Goal: Communication & Community: Participate in discussion

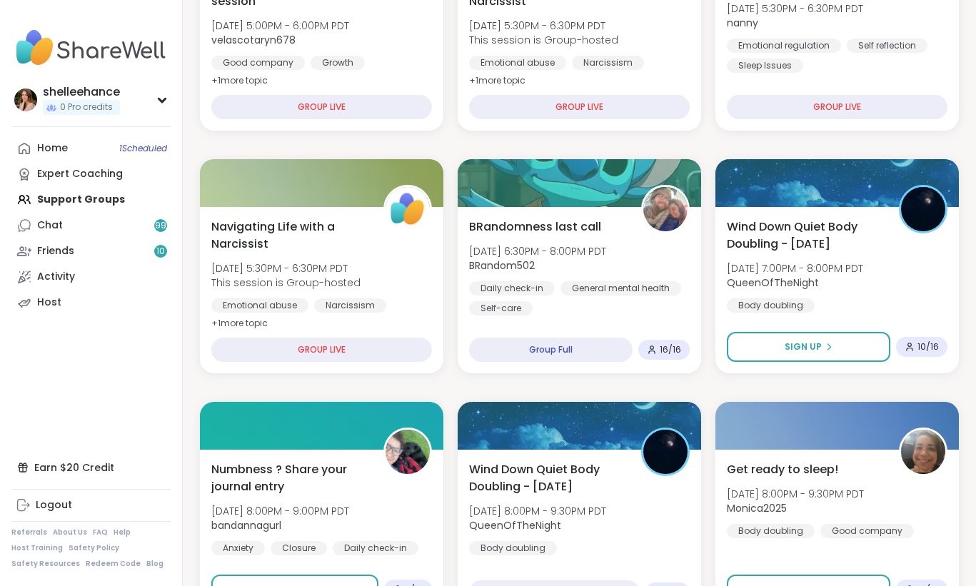
scroll to position [773, 0]
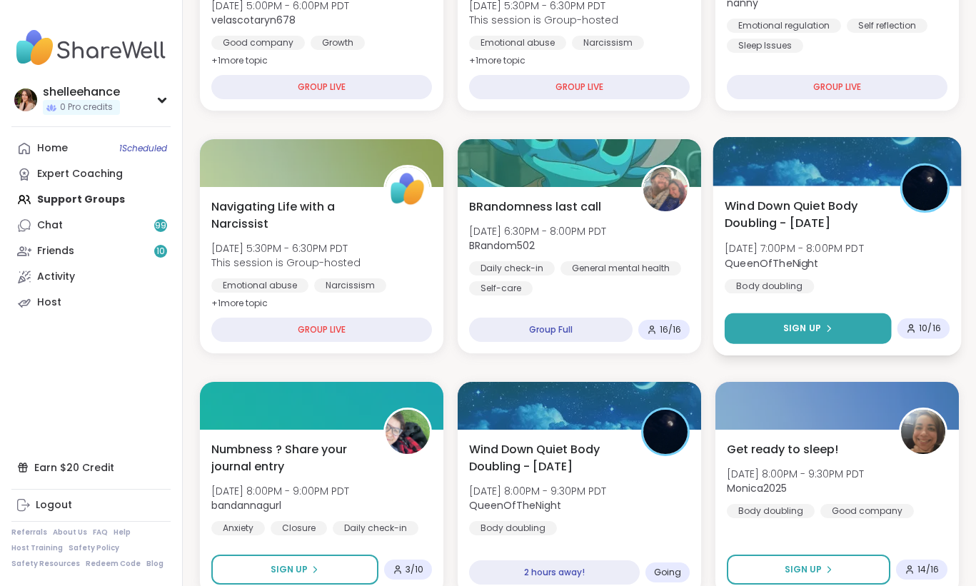
click at [754, 330] on button "Sign Up" at bounding box center [808, 328] width 167 height 31
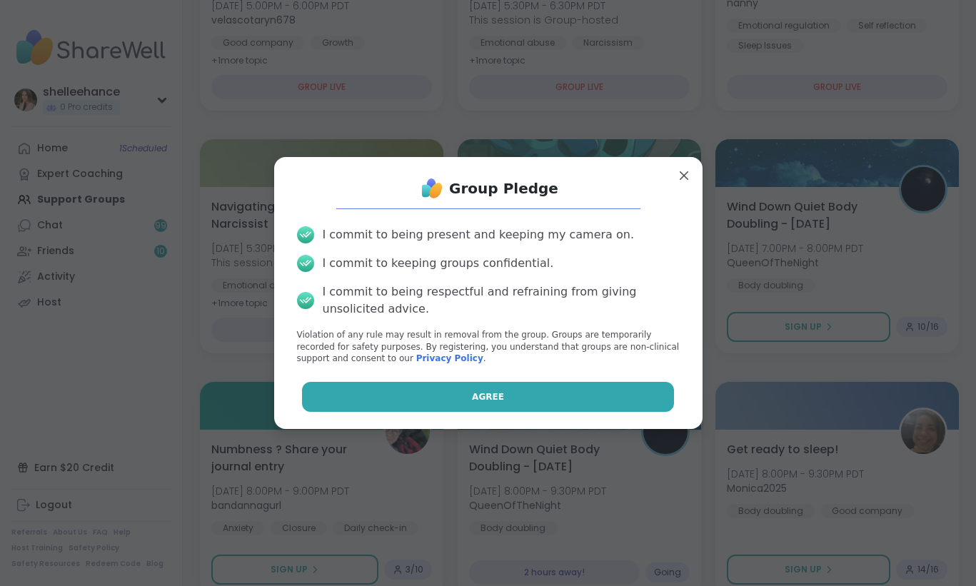
click at [426, 393] on button "Agree" at bounding box center [488, 397] width 372 height 30
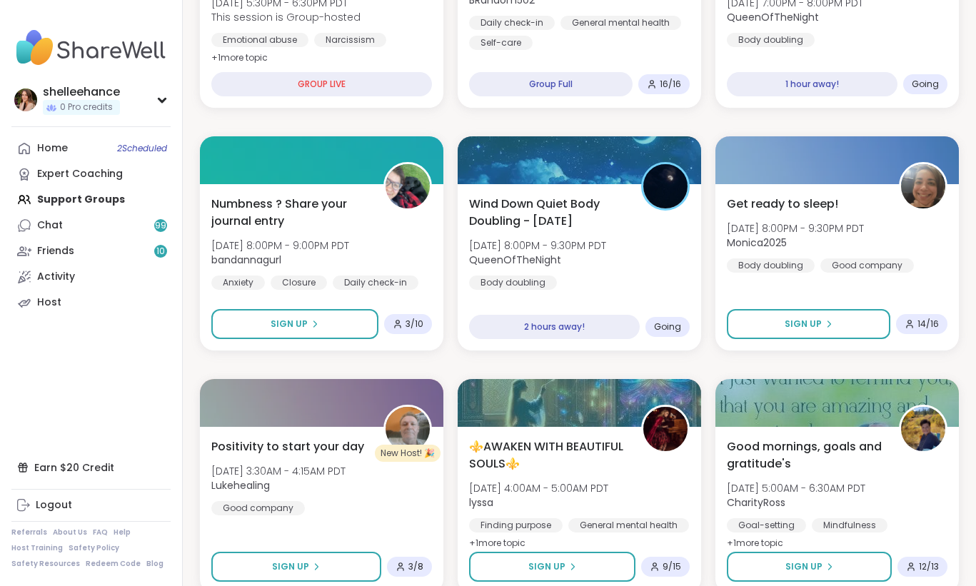
scroll to position [0, 0]
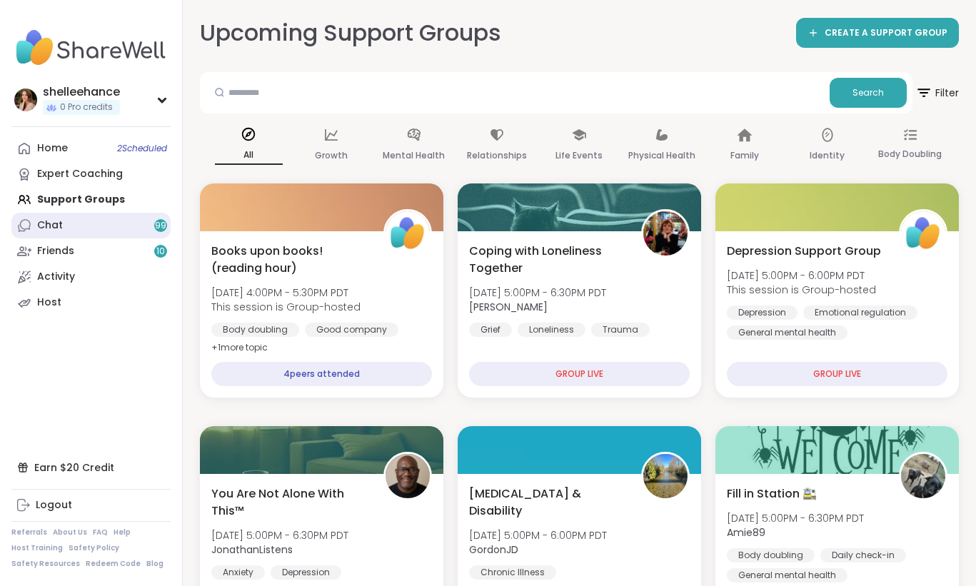
click at [143, 216] on link "Chat 99" at bounding box center [90, 226] width 159 height 26
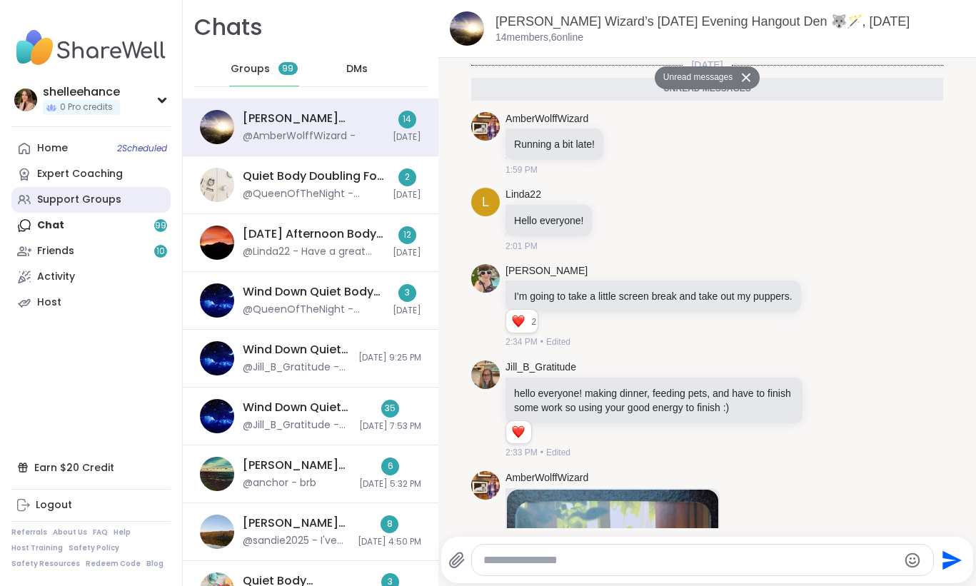
scroll to position [3213, 0]
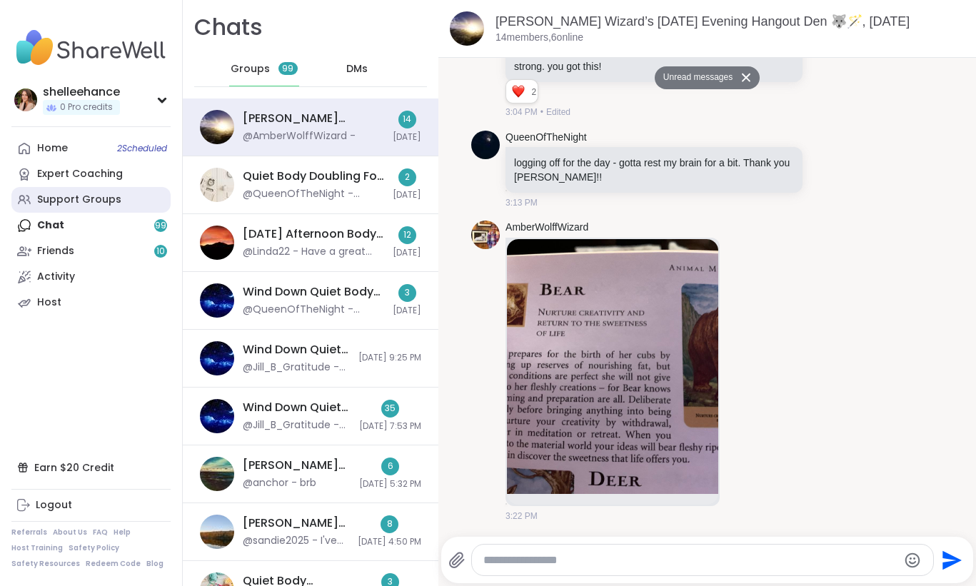
click at [143, 203] on link "Support Groups" at bounding box center [90, 200] width 159 height 26
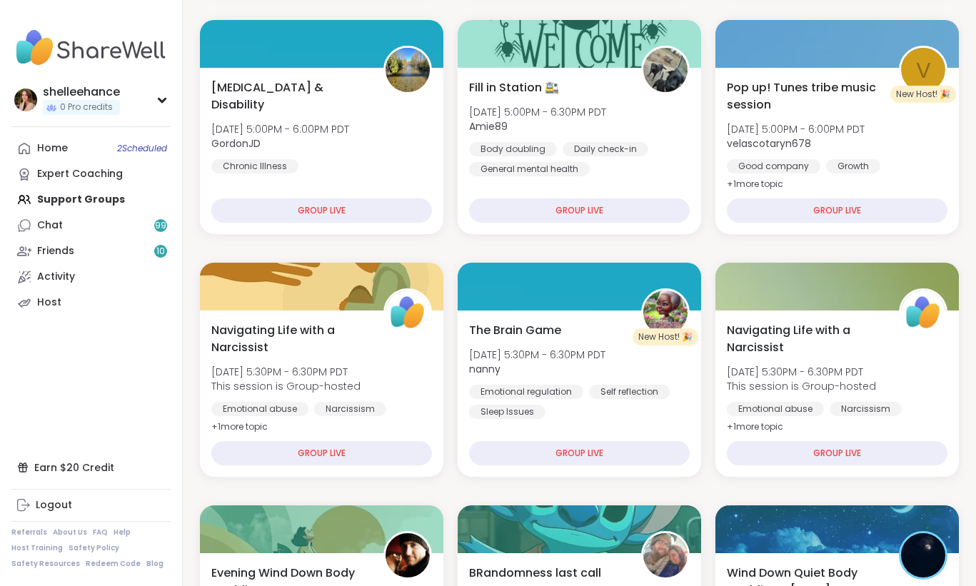
scroll to position [823, 0]
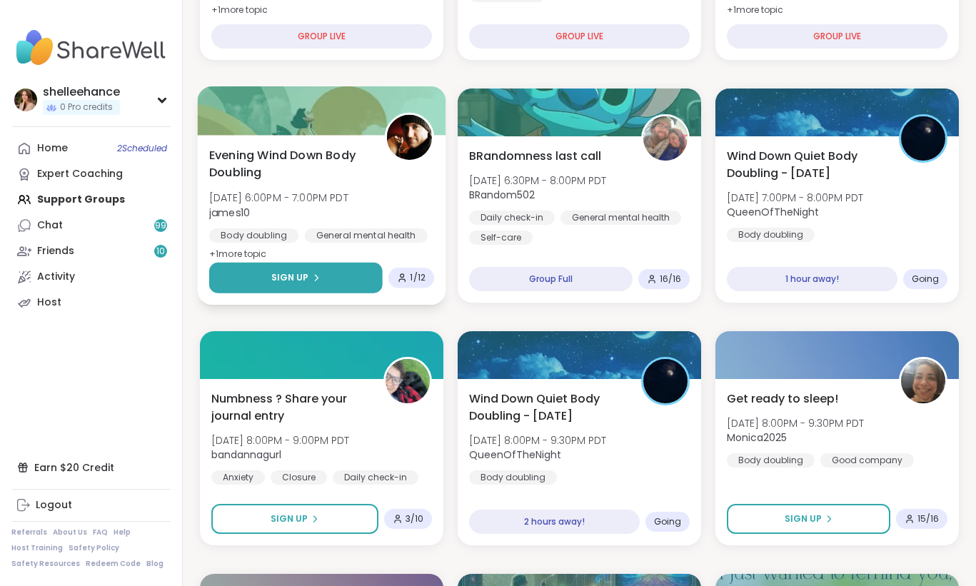
click at [253, 268] on button "Sign Up" at bounding box center [296, 278] width 174 height 31
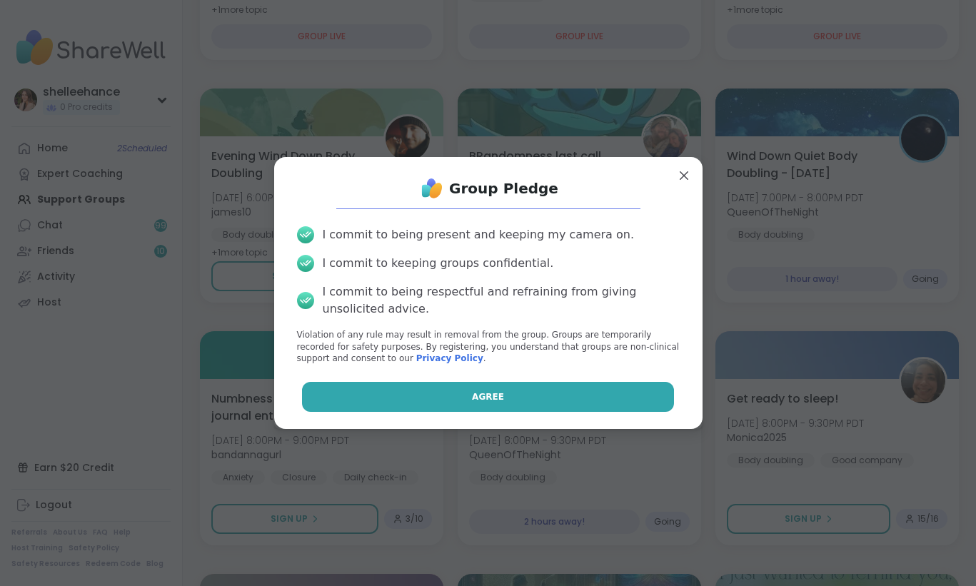
click at [461, 393] on button "Agree" at bounding box center [488, 397] width 372 height 30
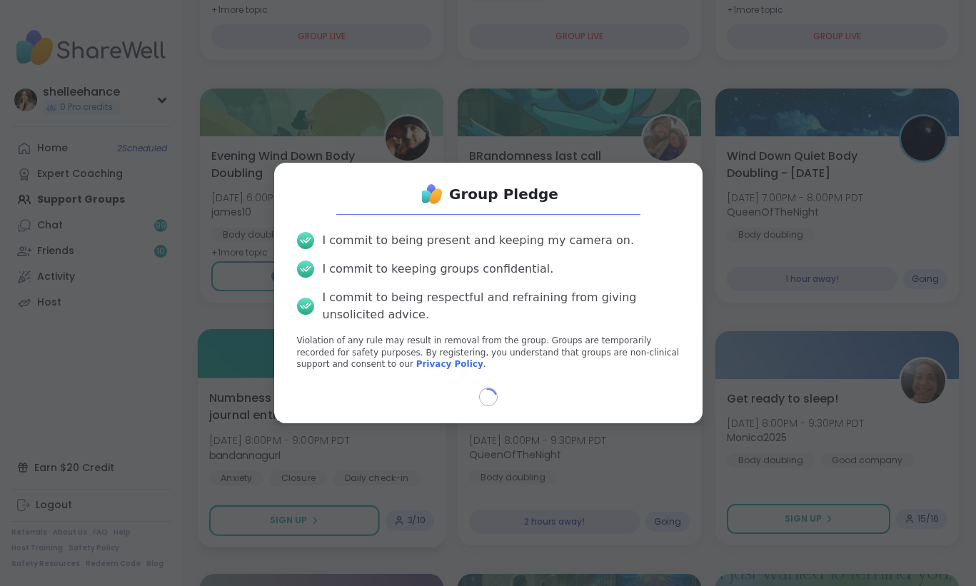
type textarea "*"
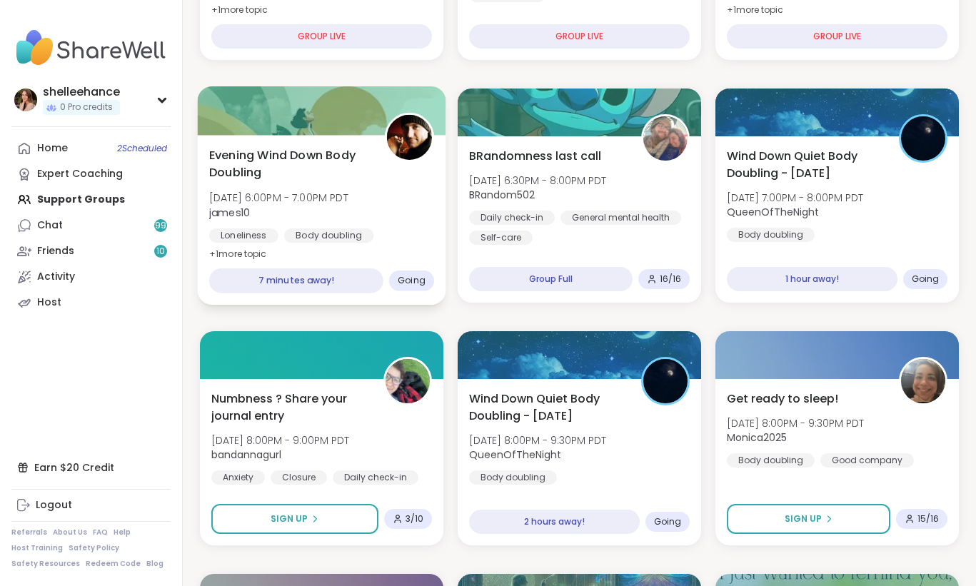
click at [386, 249] on div "Evening Wind Down Body Doubling [DATE] 6:00PM - 7:00PM PDT james10 Loneliness B…" at bounding box center [322, 220] width 248 height 170
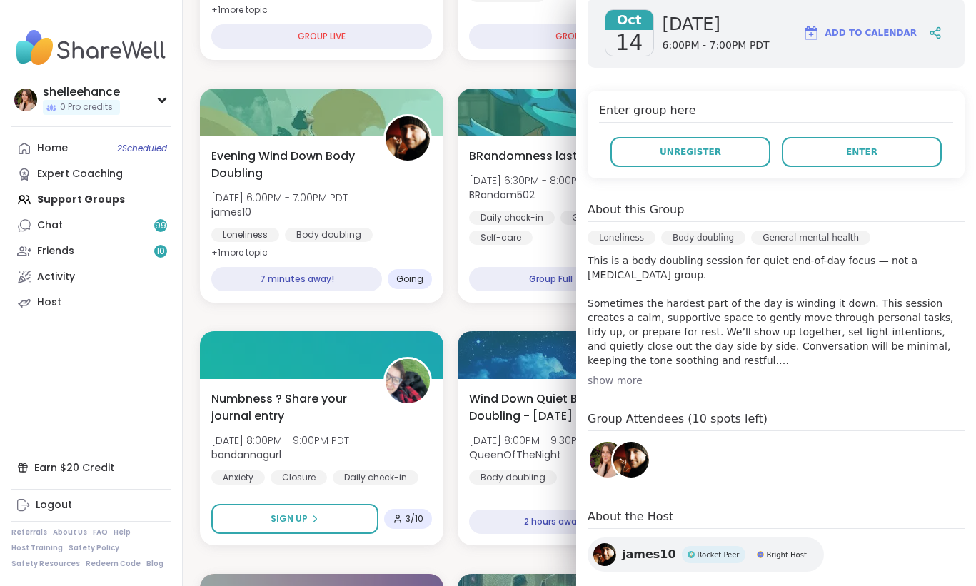
scroll to position [0, 0]
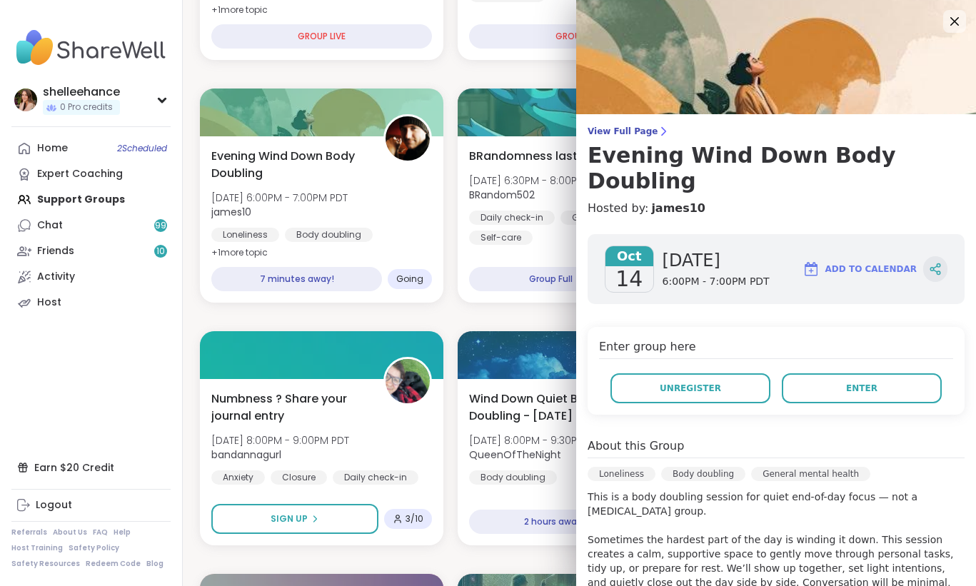
click at [939, 263] on icon at bounding box center [935, 269] width 13 height 13
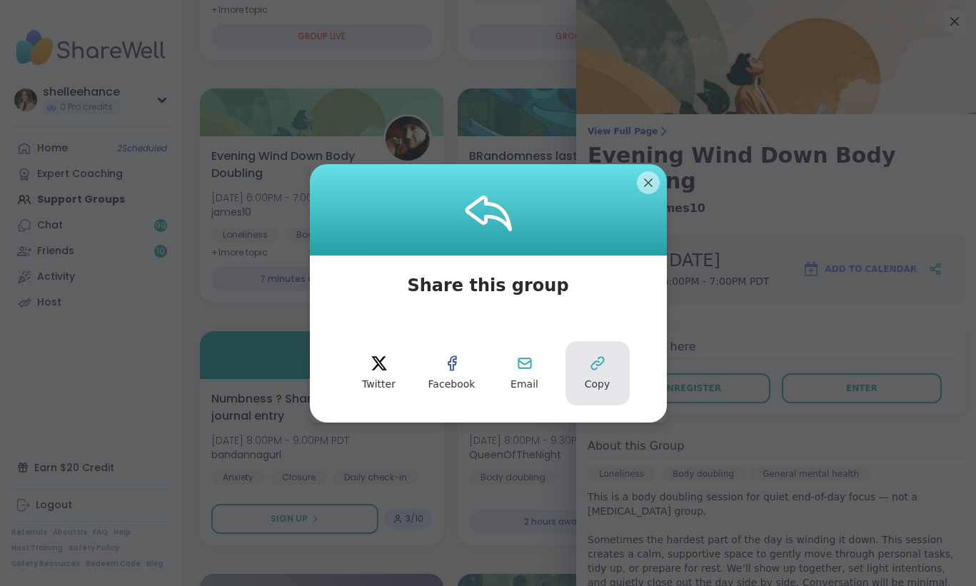
click at [598, 394] on button "Copy" at bounding box center [597, 373] width 64 height 64
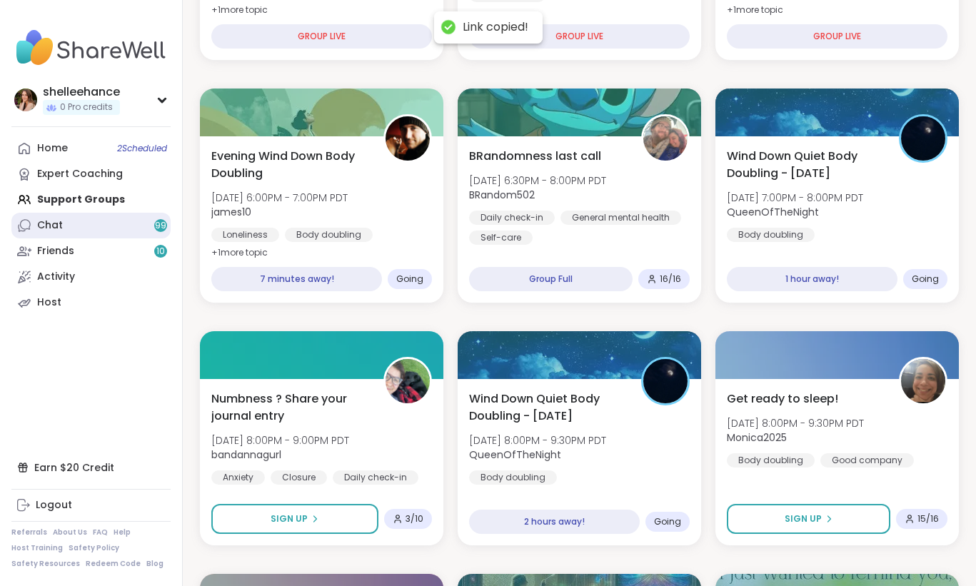
click at [134, 224] on link "Chat 99" at bounding box center [90, 226] width 159 height 26
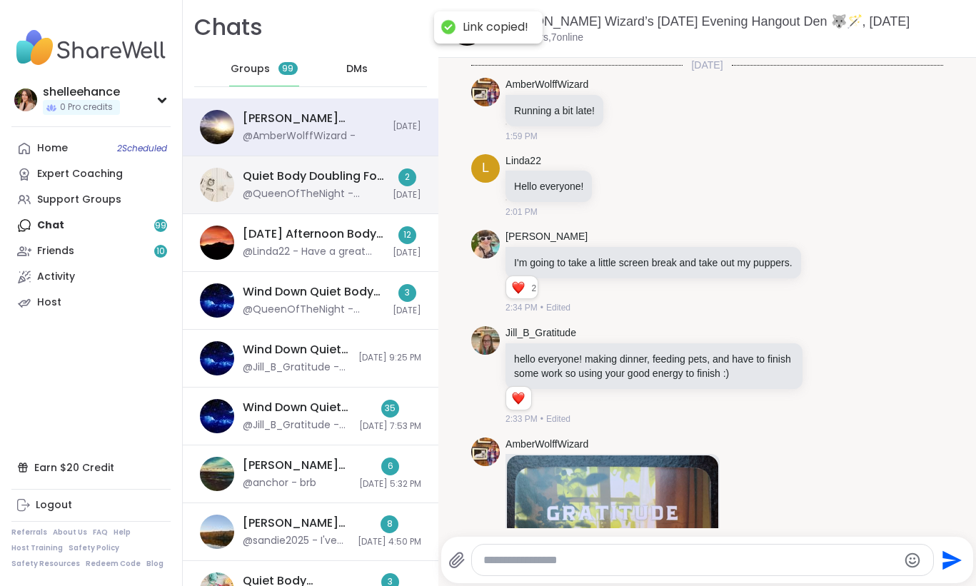
scroll to position [3179, 0]
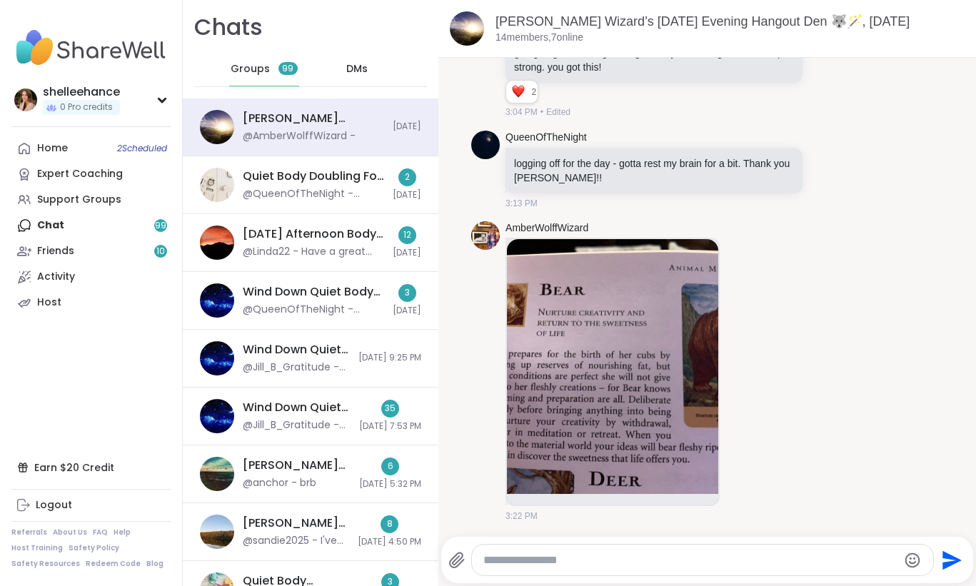
click at [678, 559] on textarea "Type your message" at bounding box center [690, 560] width 415 height 14
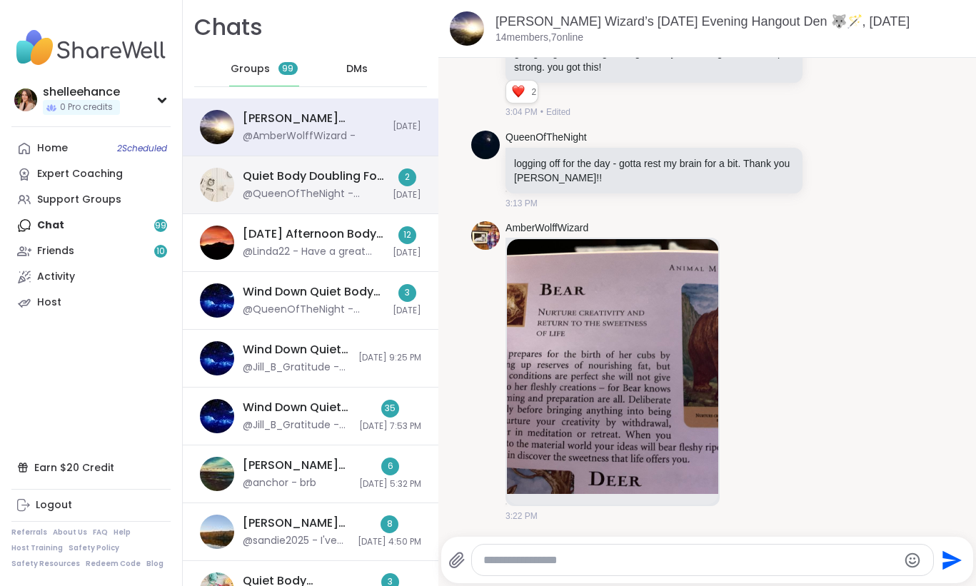
click at [333, 185] on div "Quiet Body Doubling For Productivity - [DATE] @QueenOfTheNight - Great job frie…" at bounding box center [313, 185] width 141 height 33
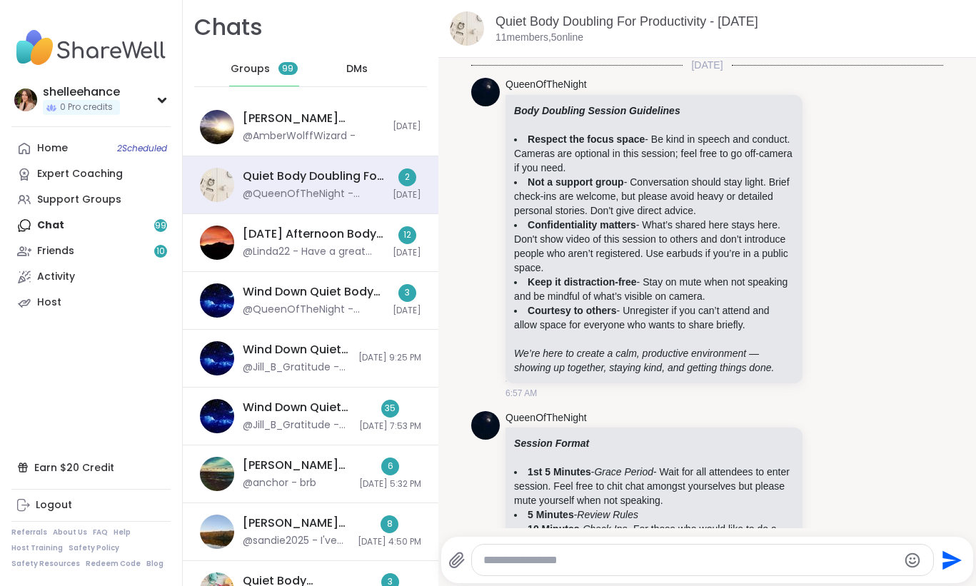
scroll to position [2558, 0]
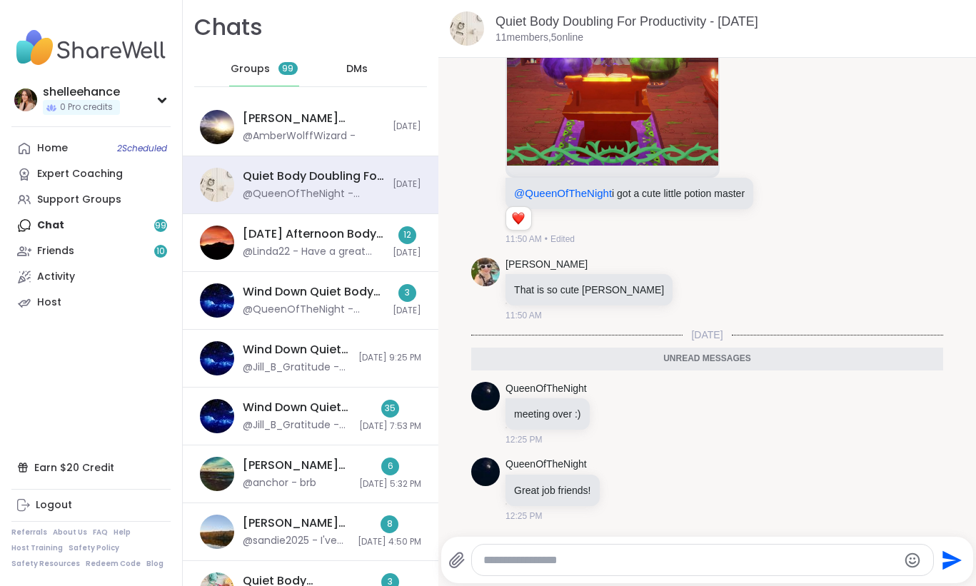
paste textarea "**********"
type textarea "**********"
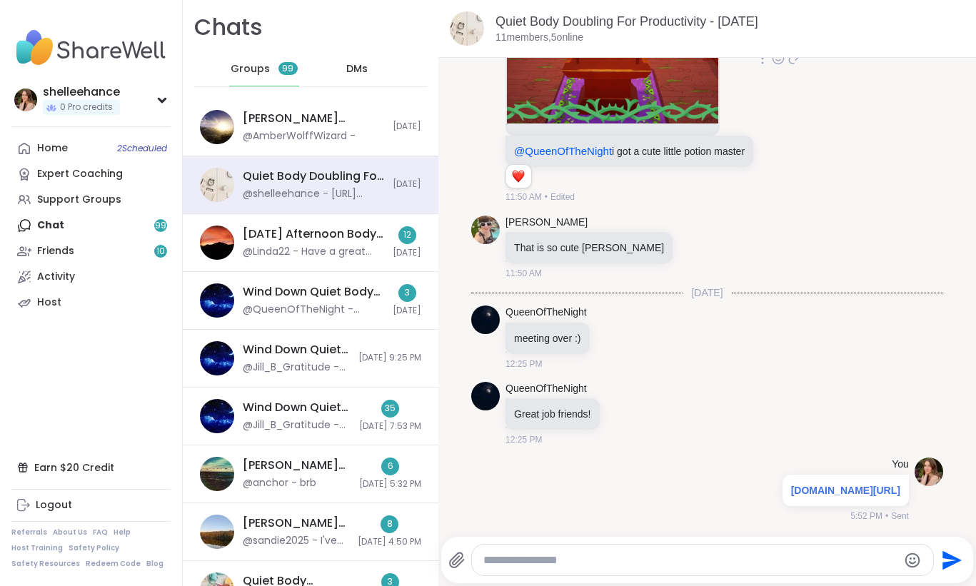
scroll to position [2648, 0]
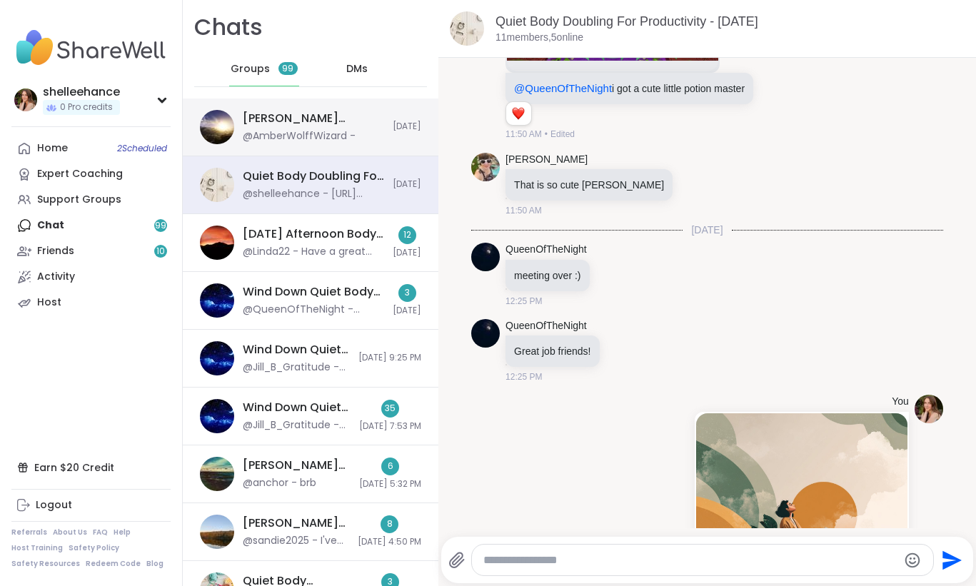
click at [363, 144] on div "[PERSON_NAME] Wizard’s [DATE] Evening Hangout Den 🐺🪄, [DATE] @AmberWolffWizard …" at bounding box center [311, 128] width 256 height 58
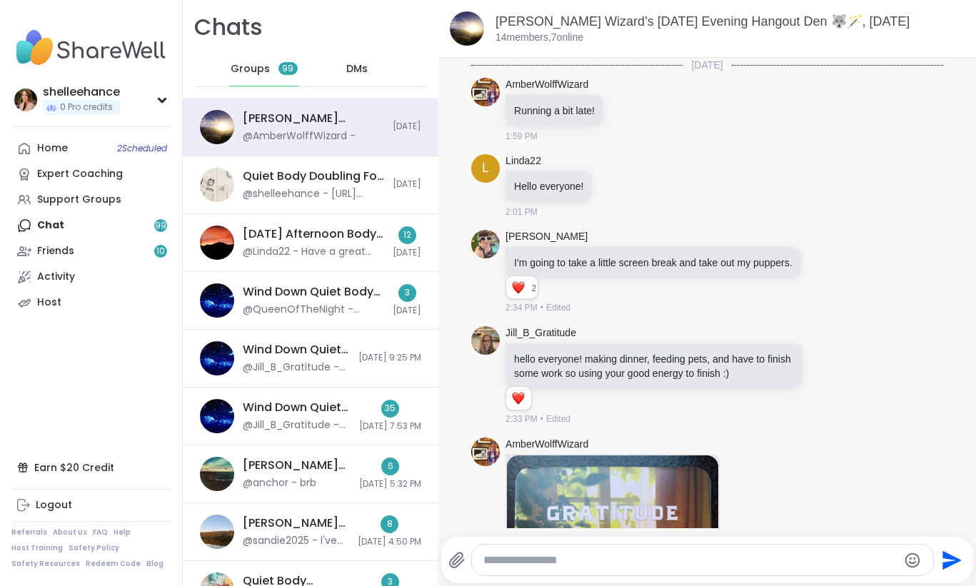
scroll to position [3179, 0]
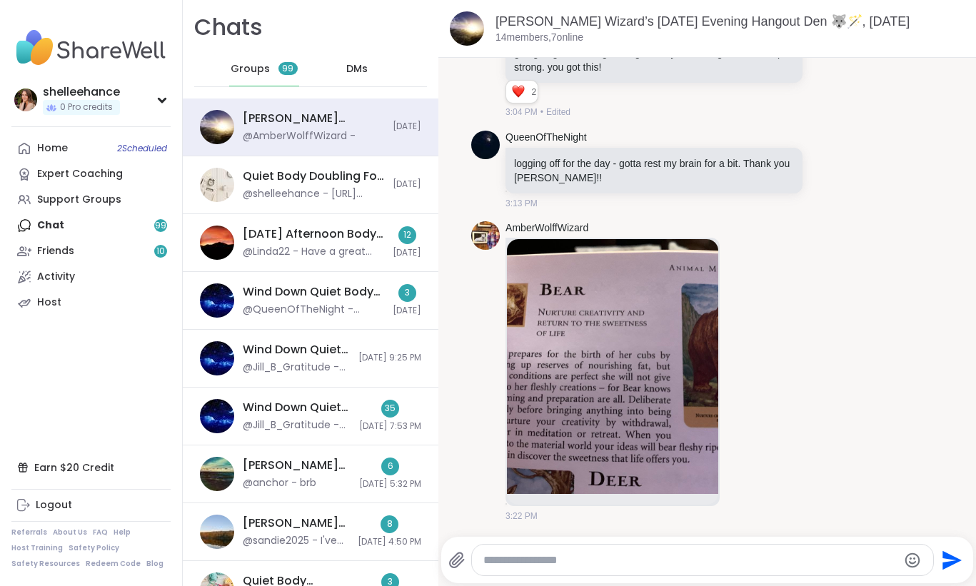
click at [640, 556] on textarea "Type your message" at bounding box center [690, 560] width 415 height 14
paste textarea "**********"
type textarea "**********"
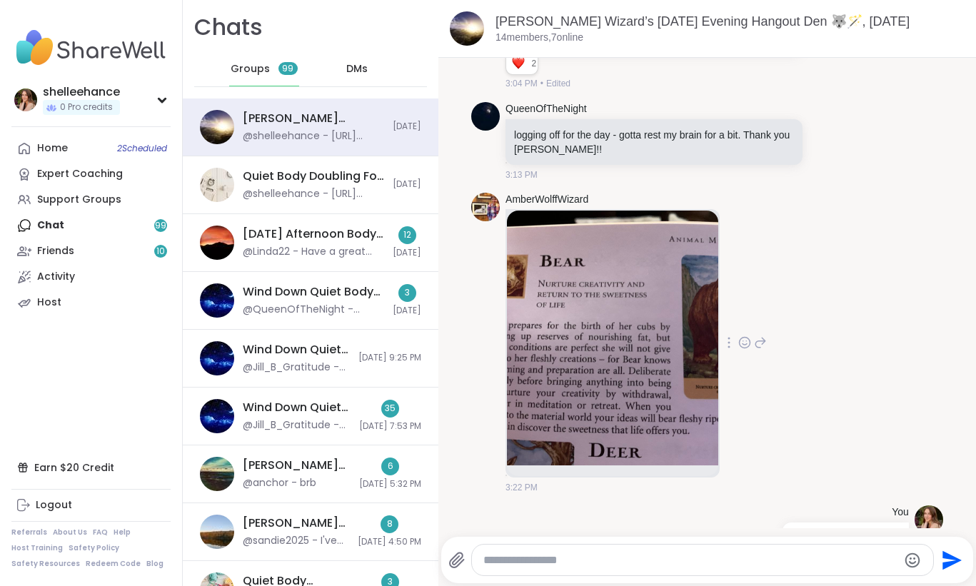
scroll to position [3269, 0]
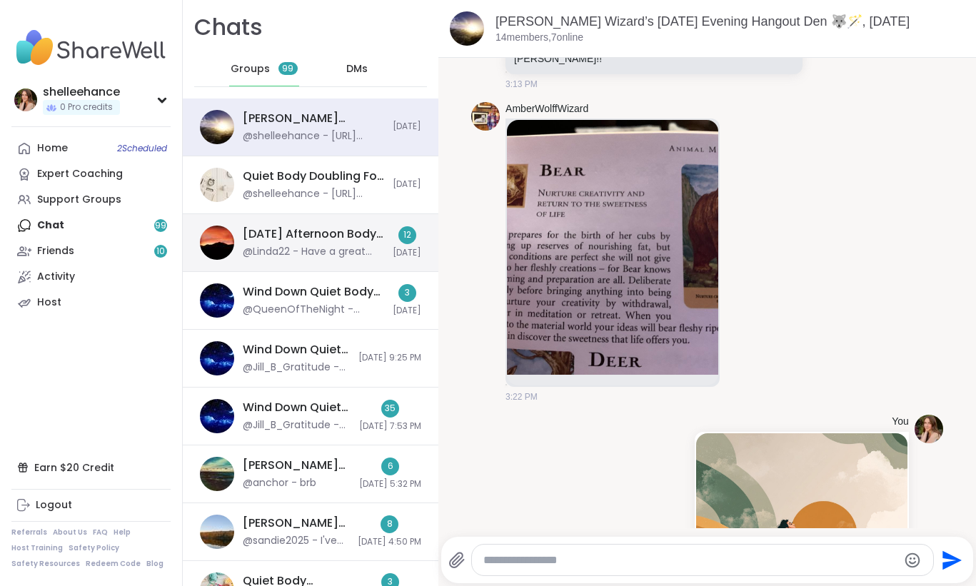
click at [363, 254] on div "@Linda22 - Have a great time! :-)" at bounding box center [313, 252] width 141 height 14
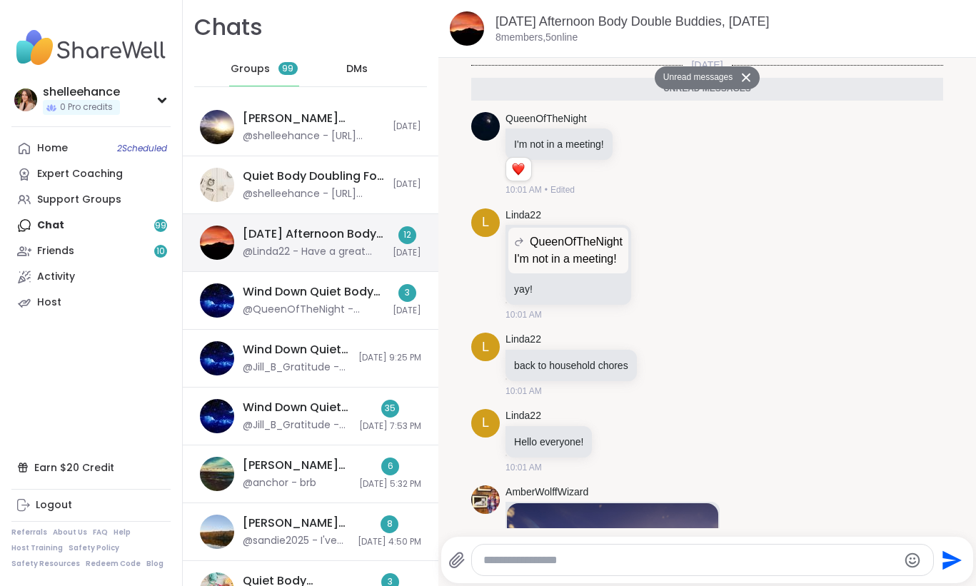
scroll to position [963, 0]
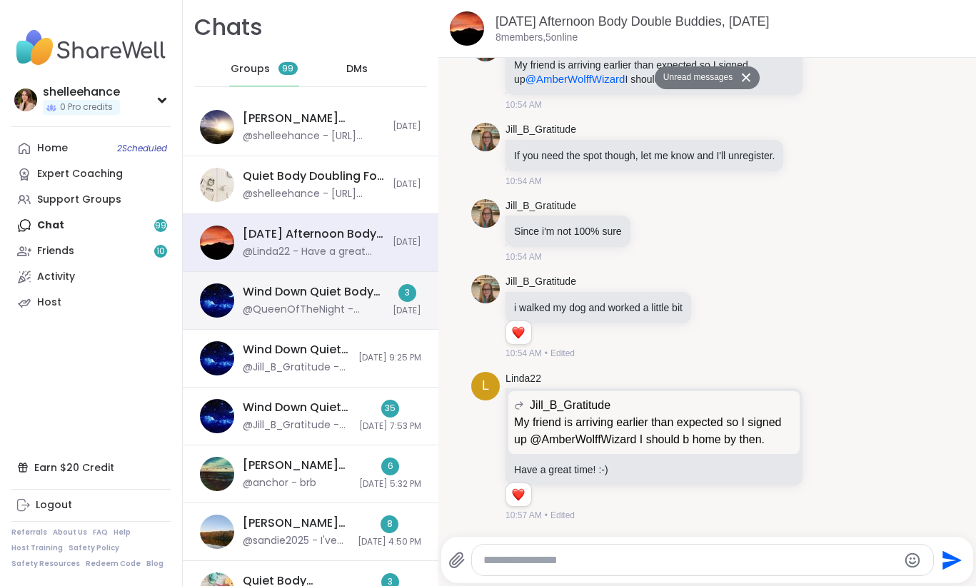
drag, startPoint x: 363, startPoint y: 254, endPoint x: 370, endPoint y: 316, distance: 61.8
click at [370, 316] on div "@QueenOfTheNight - Always happy to see you in my [PERSON_NAME]! Pleasant dreams…" at bounding box center [313, 310] width 141 height 14
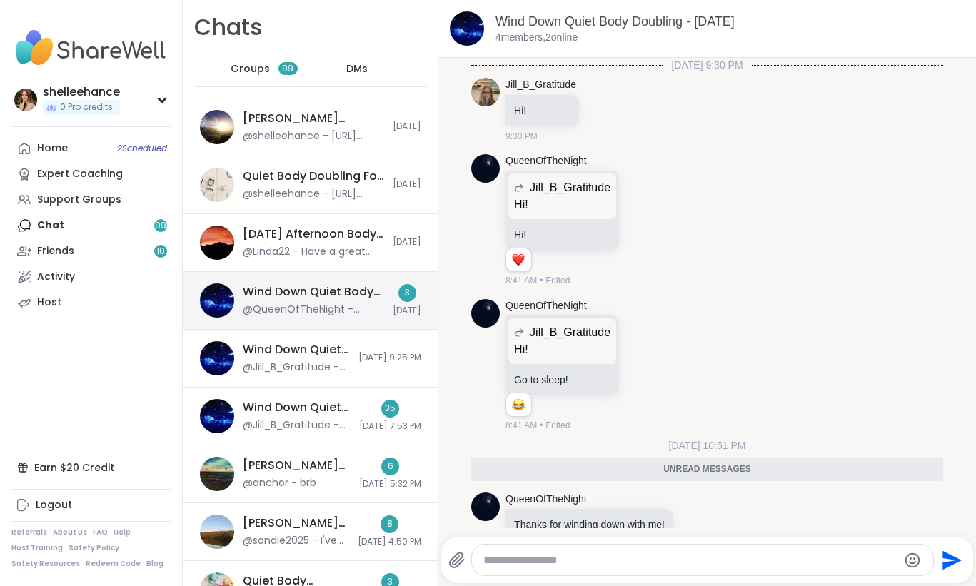
scroll to position [301, 0]
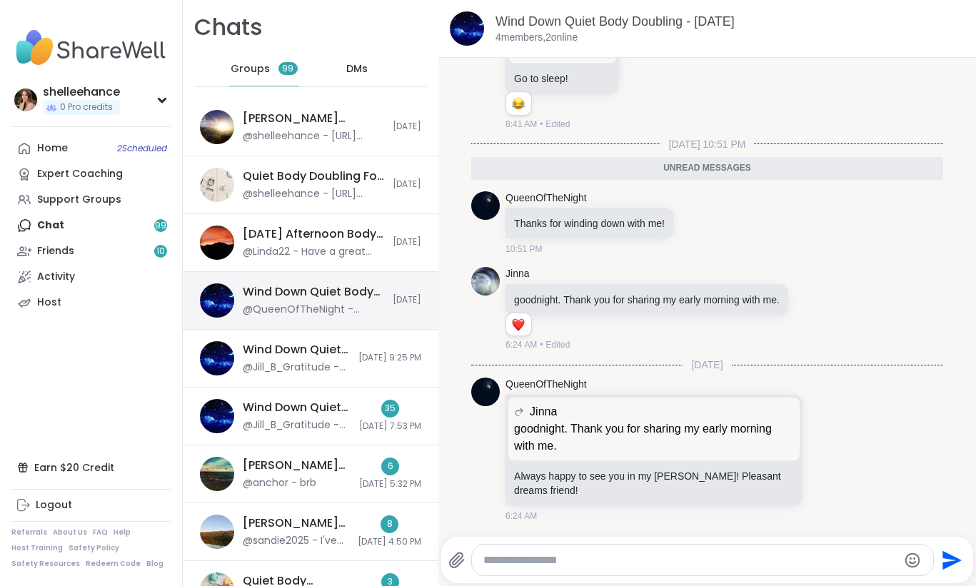
paste textarea "**********"
type textarea "**********"
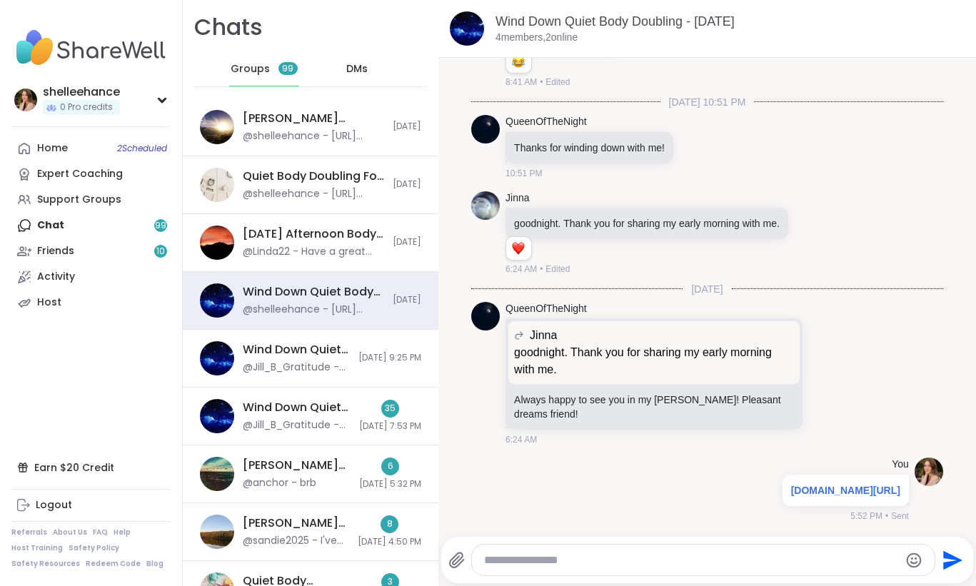
scroll to position [391, 0]
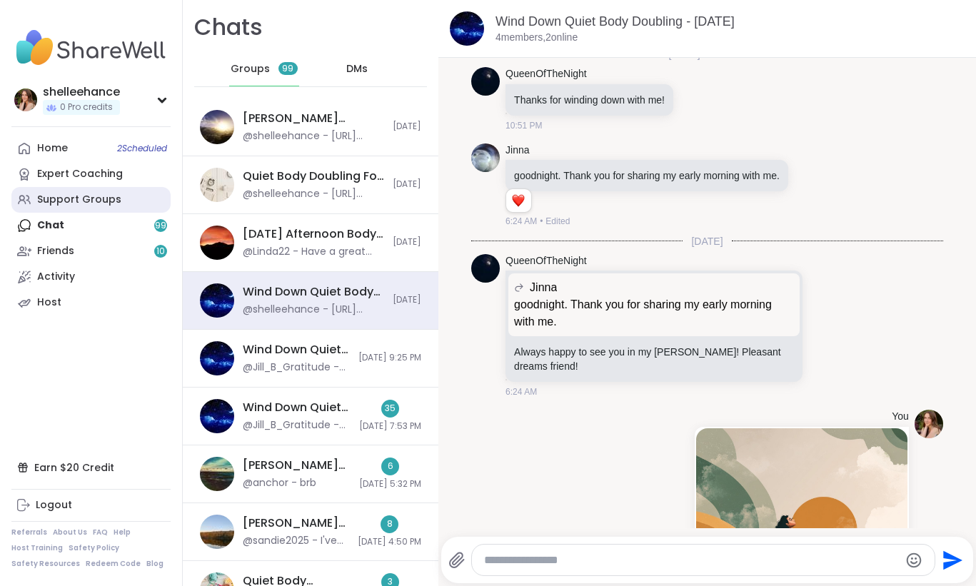
click at [114, 205] on div "Support Groups" at bounding box center [79, 200] width 84 height 14
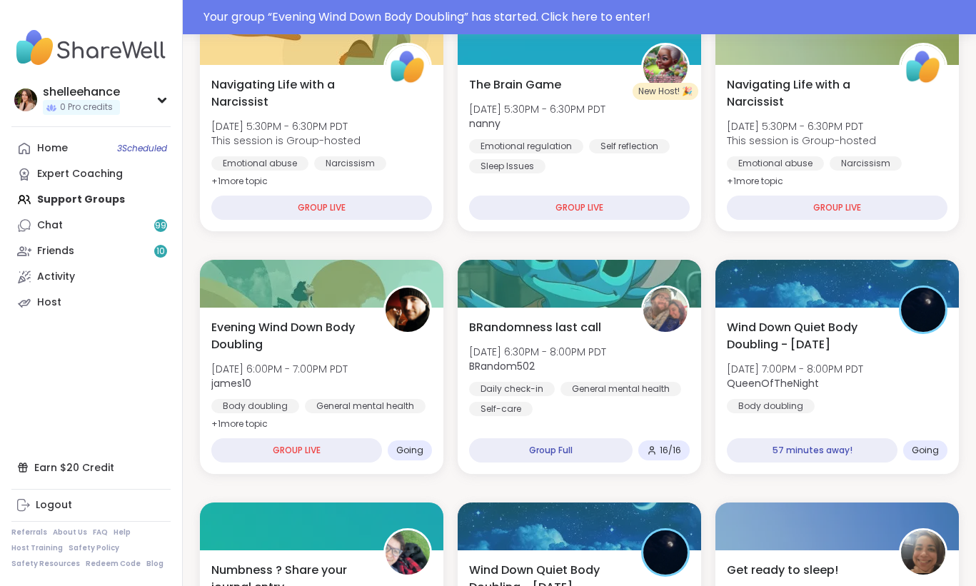
scroll to position [698, 0]
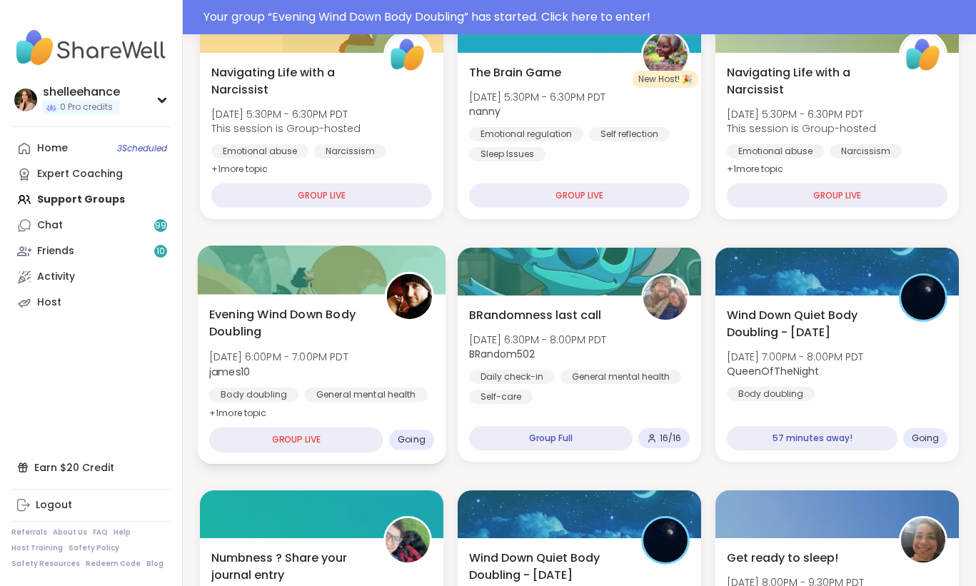
click at [414, 417] on div "Evening Wind Down Body Doubling [DATE] 6:00PM - 7:00PM PDT james10 Body doublin…" at bounding box center [322, 379] width 248 height 170
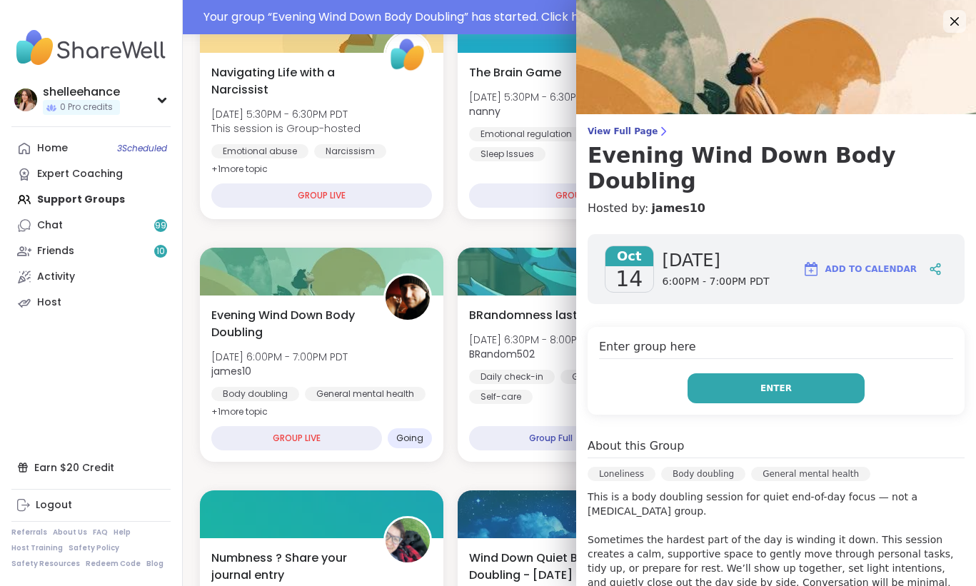
click at [710, 373] on button "Enter" at bounding box center [776, 388] width 177 height 30
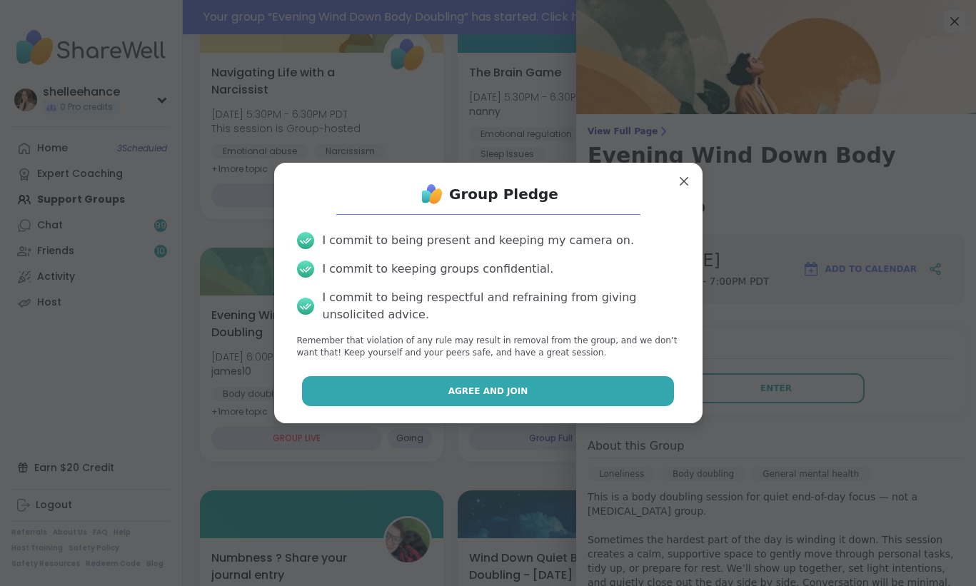
click at [423, 388] on button "Agree and Join" at bounding box center [488, 391] width 372 height 30
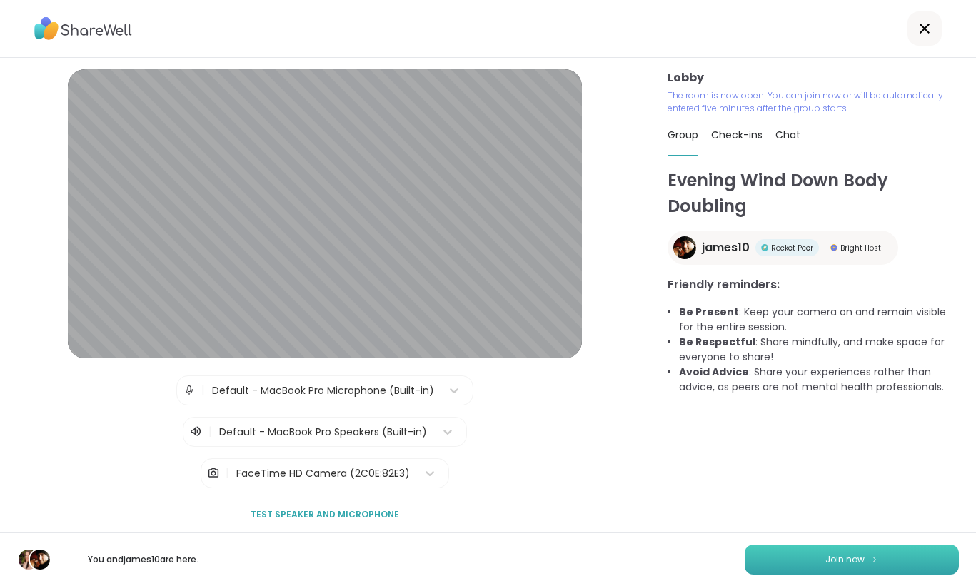
click at [836, 565] on button "Join now" at bounding box center [852, 560] width 214 height 30
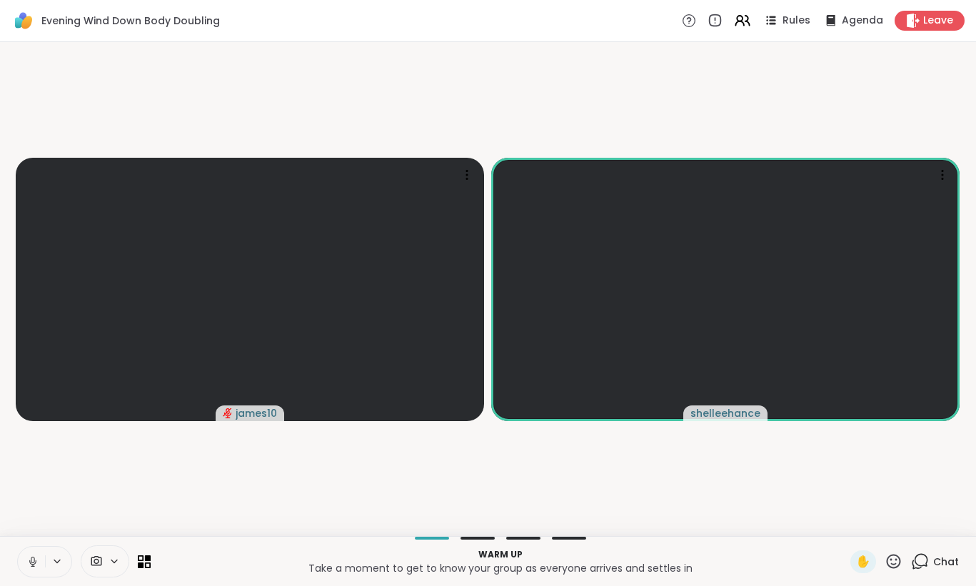
click at [26, 566] on icon at bounding box center [32, 562] width 13 height 13
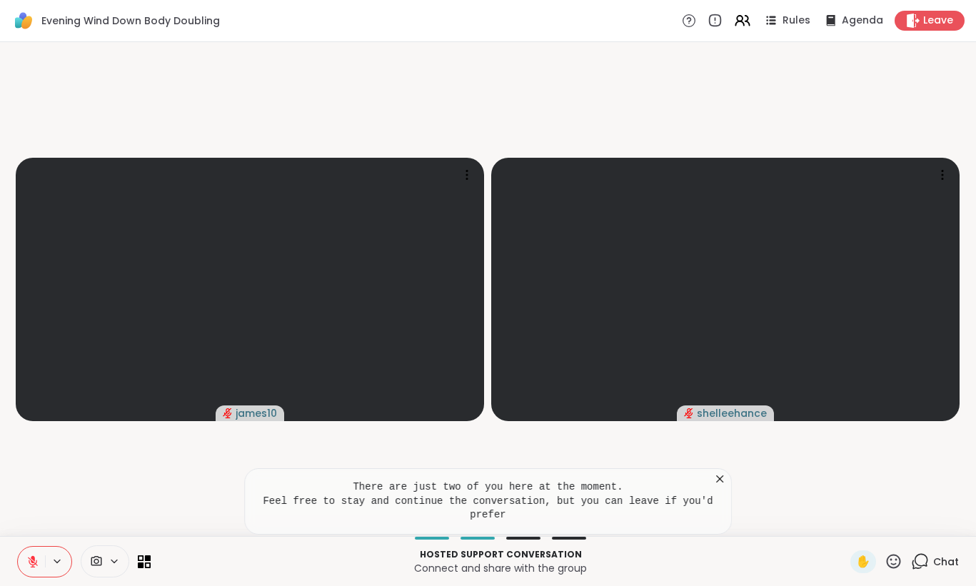
click at [925, 558] on icon at bounding box center [920, 562] width 18 height 18
